Goal: Task Accomplishment & Management: Use online tool/utility

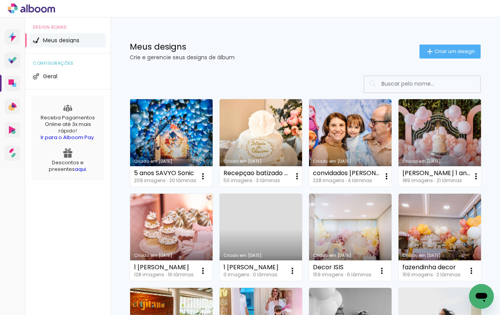
click at [176, 134] on link "Criado em [DATE]" at bounding box center [171, 143] width 82 height 88
